Goal: Check status: Check status

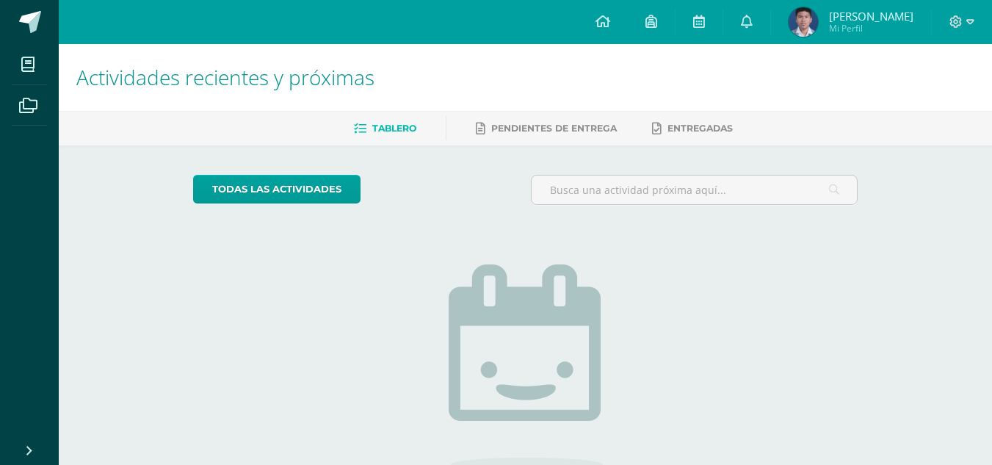
click at [820, 16] on span "[PERSON_NAME] Mi Perfil" at bounding box center [851, 21] width 131 height 29
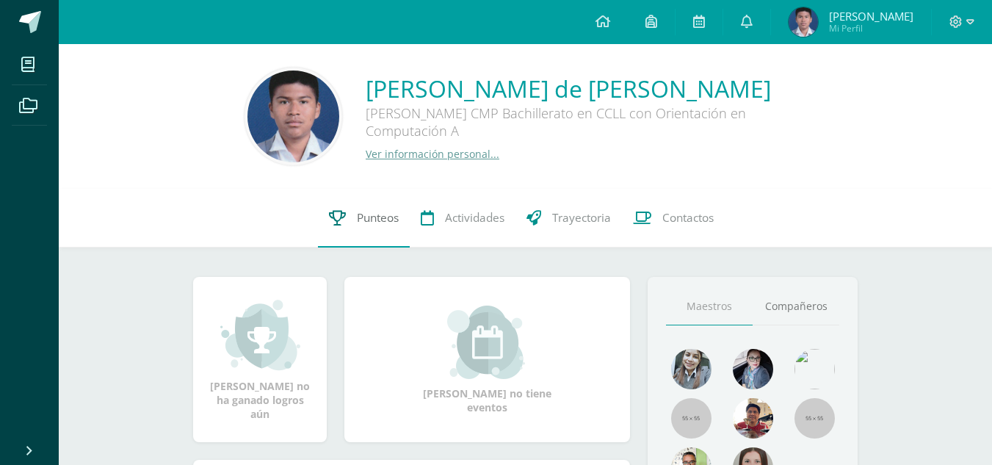
click at [350, 214] on link "Punteos" at bounding box center [364, 218] width 92 height 59
